Goal: Complete application form

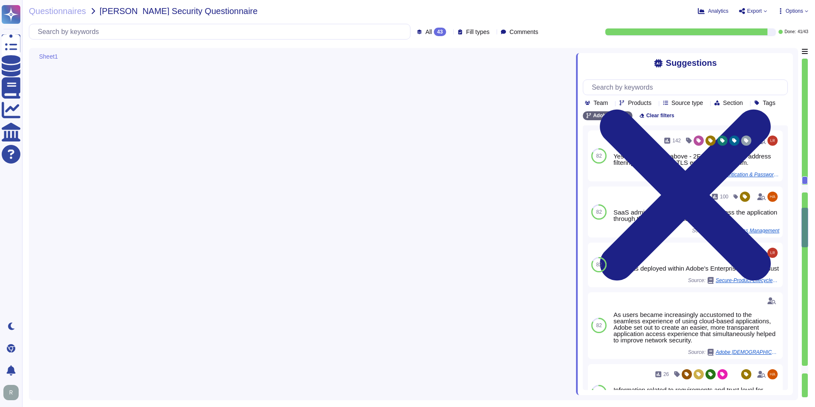
type textarea "Service and generic accounts must adhere to all requirements in sections 3.1.2 …"
type textarea "A systematic approach to managing change is followed where changes are reviewed…"
type textarea "All Adobe data collected, processed, transmitted, stored, or destroyed by or on…"
type textarea "Data retention is defined in the agreements, including all applicable PSLTs (Pr…"
type textarea "Adobe utilizes AES-256 bit encryption at rest and TLS v1.2 or higher for data i…"
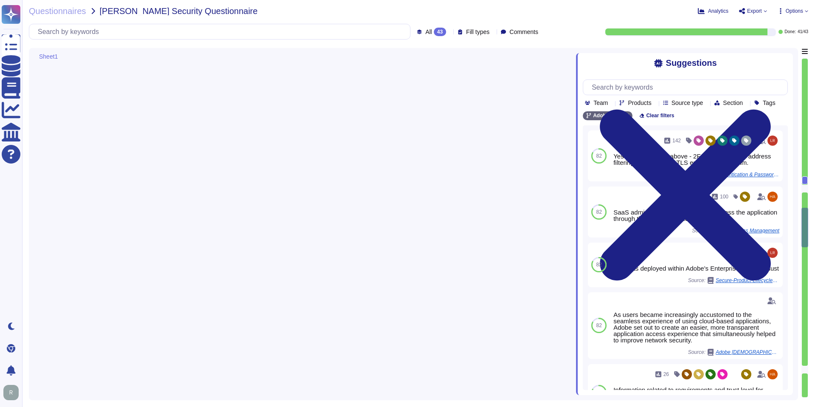
type textarea "Adobe services are expected to comply with the Key Management Standard. Adobe K…"
type textarea "Keys that are used by a service, are bound to a specific service. There are uni…"
type textarea "The encryption keys are managed by Adobe authorized repositories, which may inc…"
type textarea "Access to the cryptographic keystores is limited to authorized personnel."
